Goal: Book appointment/travel/reservation

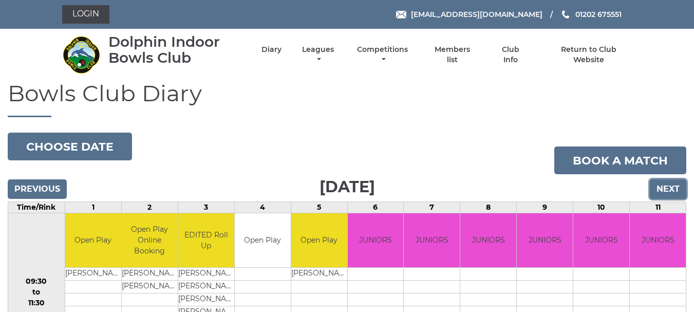
click at [662, 193] on input "Next" at bounding box center [667, 189] width 36 height 20
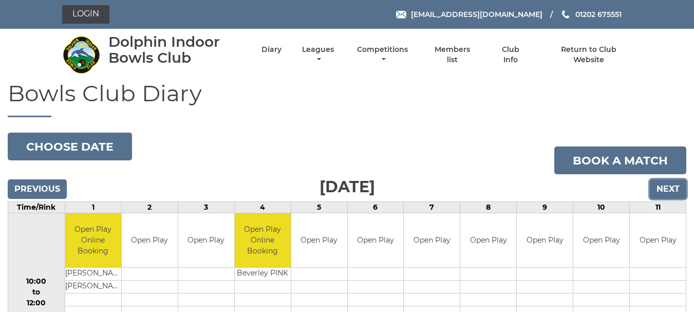
click at [662, 193] on input "Next" at bounding box center [667, 189] width 36 height 20
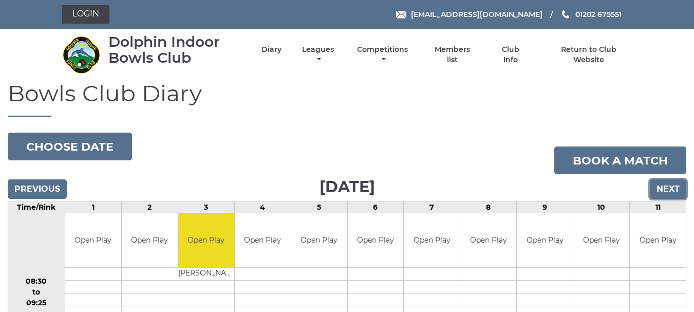
click at [662, 193] on input "Next" at bounding box center [667, 189] width 36 height 20
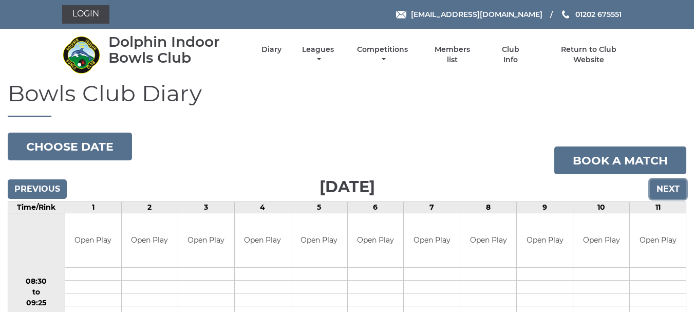
click at [662, 193] on input "Next" at bounding box center [667, 189] width 36 height 20
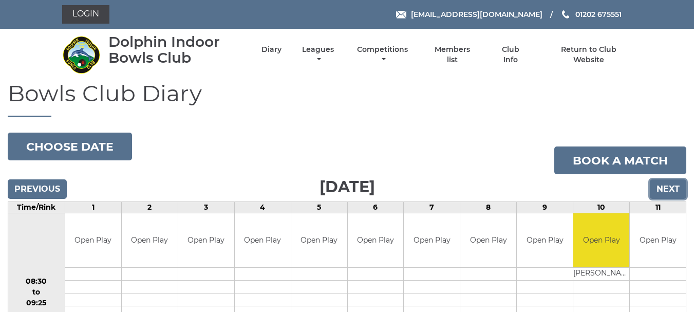
click at [662, 193] on input "Next" at bounding box center [667, 189] width 36 height 20
